Goal: Transaction & Acquisition: Purchase product/service

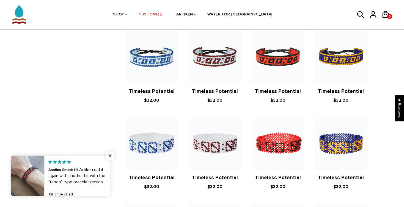
scroll to position [400, 0]
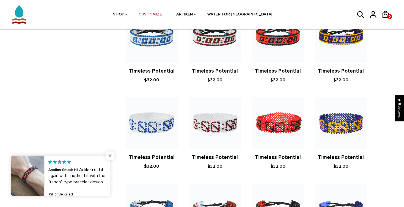
click at [111, 156] on span "Close popup widget" at bounding box center [110, 155] width 8 height 8
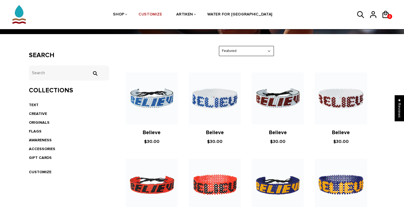
scroll to position [80, 0]
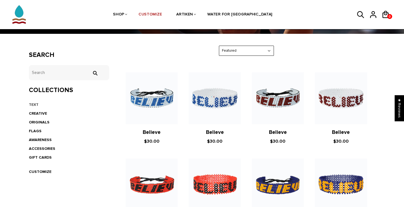
click at [35, 105] on link "TEXT" at bounding box center [34, 104] width 10 height 5
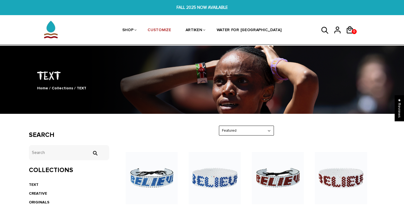
click at [178, 6] on span "FALL 2025 NOW AVAILABLE" at bounding box center [201, 7] width 155 height 6
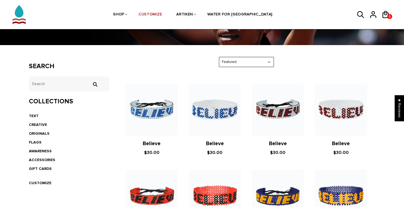
scroll to position [66, 0]
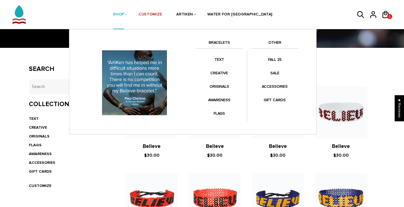
click at [120, 89] on img at bounding box center [134, 82] width 69 height 69
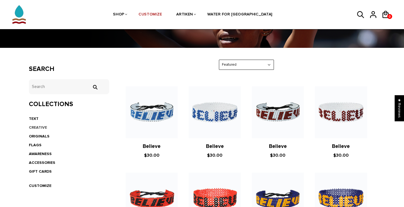
click at [40, 128] on link "CREATIVE" at bounding box center [38, 127] width 18 height 5
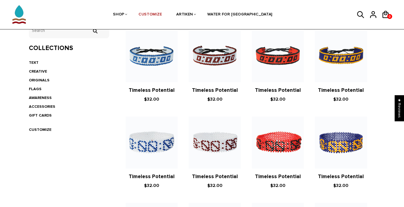
scroll to position [116, 0]
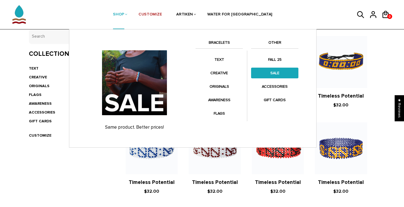
click at [286, 72] on link "SALE" at bounding box center [274, 73] width 47 height 11
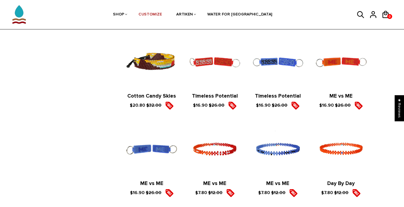
scroll to position [740, 0]
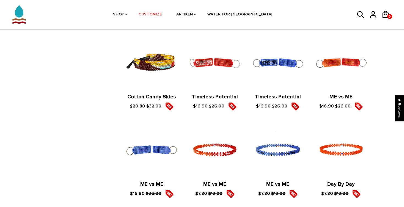
click at [145, 44] on img at bounding box center [152, 63] width 52 height 52
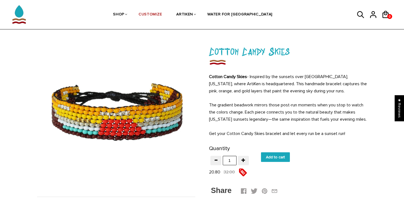
scroll to position [23, 0]
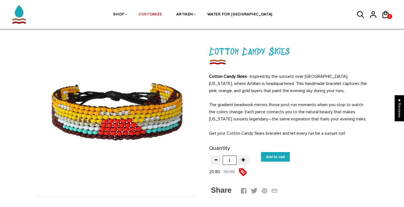
click at [227, 99] on div "Cotton Candy Skies - I nspired by the sunsets over [GEOGRAPHIC_DATA], [US_STATE…" at bounding box center [288, 105] width 158 height 64
click at [234, 12] on link "WATER FOR [GEOGRAPHIC_DATA]" at bounding box center [239, 14] width 65 height 29
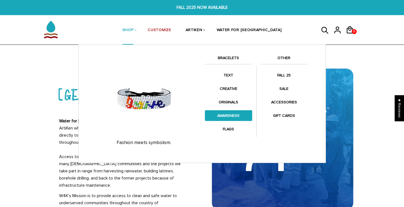
click at [231, 113] on link "AWARENESS" at bounding box center [228, 115] width 47 height 11
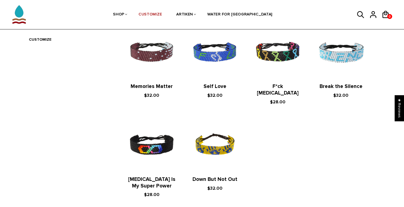
scroll to position [212, 0]
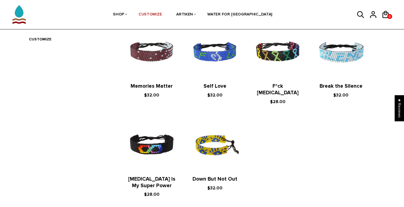
click at [209, 130] on img at bounding box center [214, 145] width 52 height 52
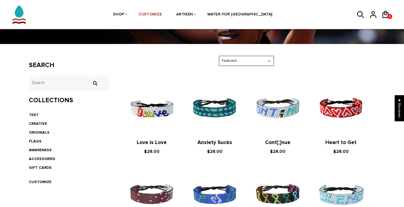
scroll to position [63, 0]
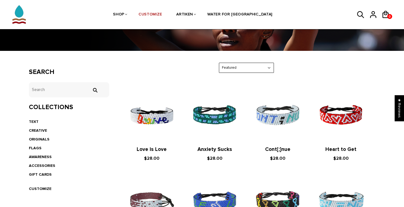
click at [167, 188] on img at bounding box center [152, 202] width 52 height 52
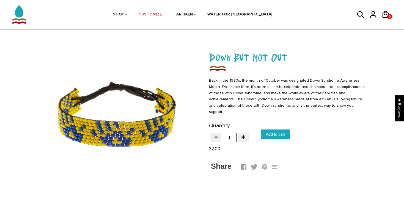
scroll to position [18, 0]
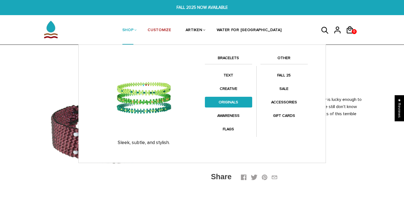
click at [232, 97] on link "ORIGINALS" at bounding box center [228, 102] width 47 height 11
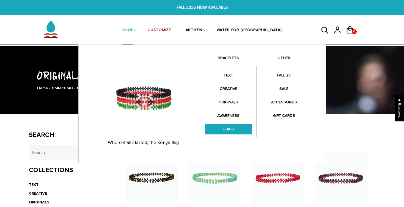
click at [239, 132] on link "FLAGS" at bounding box center [228, 129] width 47 height 11
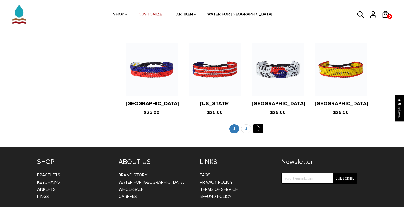
scroll to position [1093, 0]
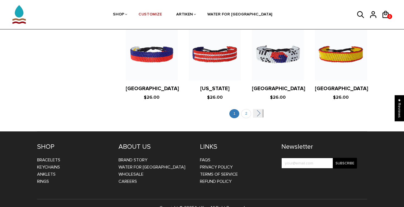
click at [258, 109] on link "" at bounding box center [258, 113] width 10 height 9
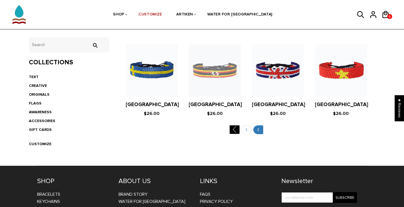
scroll to position [115, 0]
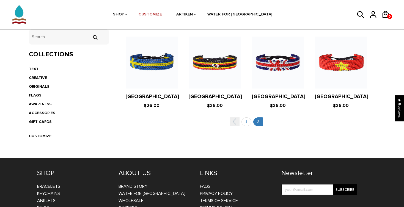
click at [238, 120] on link "" at bounding box center [234, 121] width 10 height 9
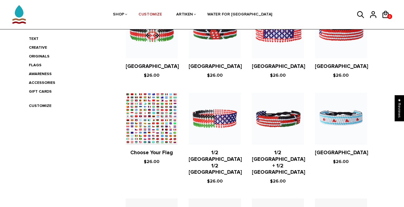
scroll to position [147, 0]
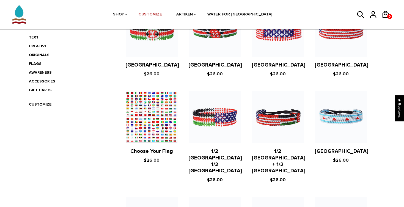
click at [156, 133] on figure at bounding box center [152, 117] width 52 height 52
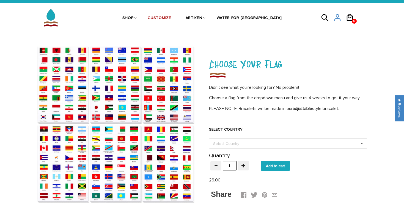
scroll to position [13, 0]
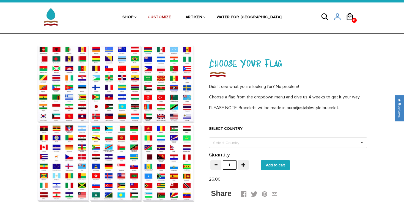
click at [231, 143] on div "Select Country" at bounding box center [229, 143] width 35 height 6
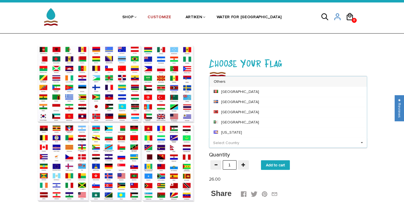
scroll to position [0, 0]
click at [237, 152] on div "Quantity test 1" at bounding box center [235, 161] width 52 height 18
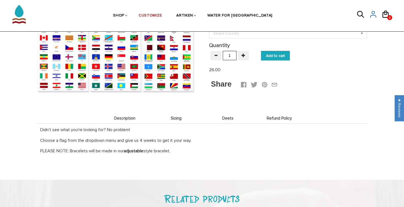
scroll to position [226, 0]
